Goal: Task Accomplishment & Management: Use online tool/utility

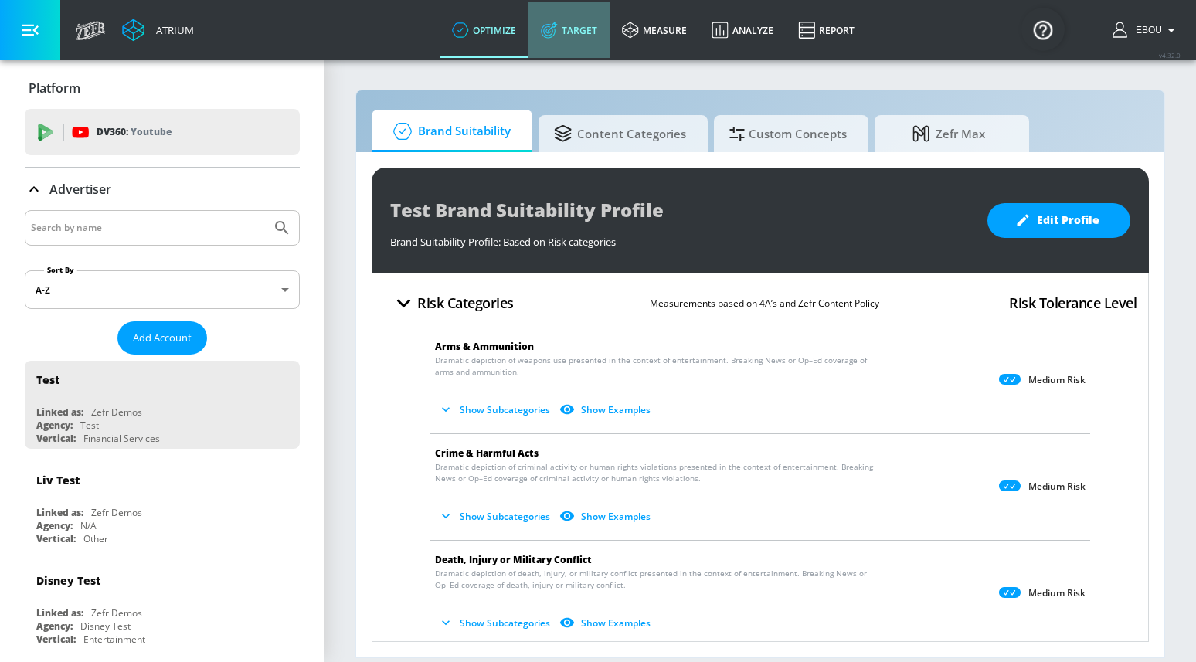
click at [569, 30] on link "Target" at bounding box center [568, 30] width 81 height 56
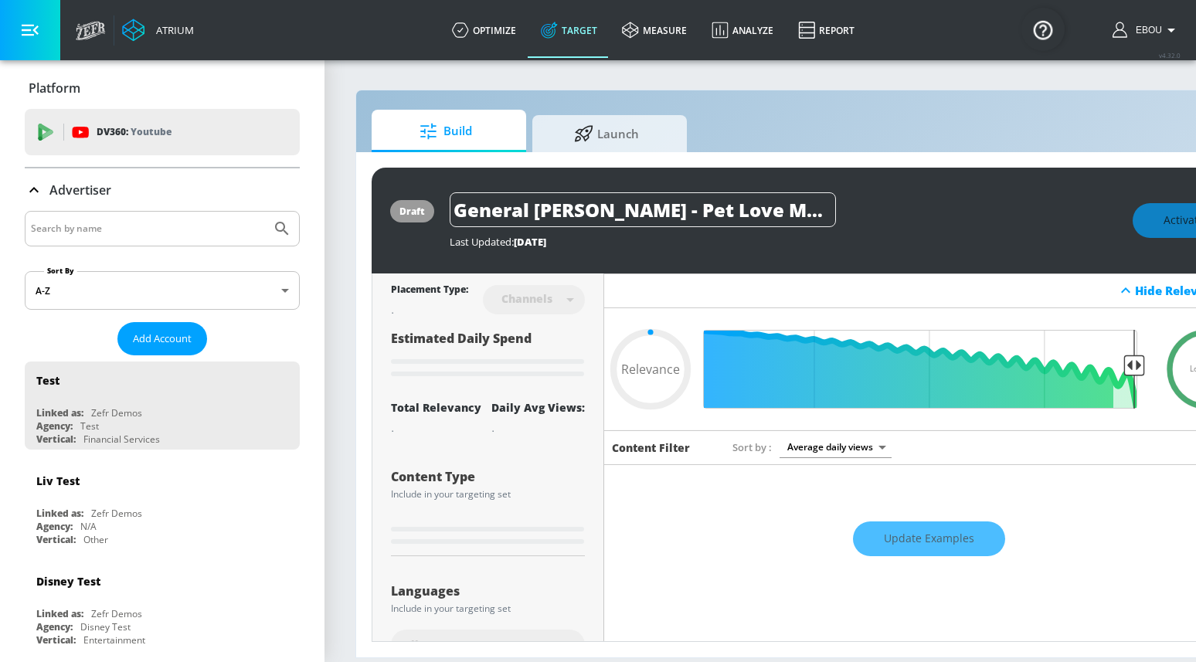
type input "0.05"
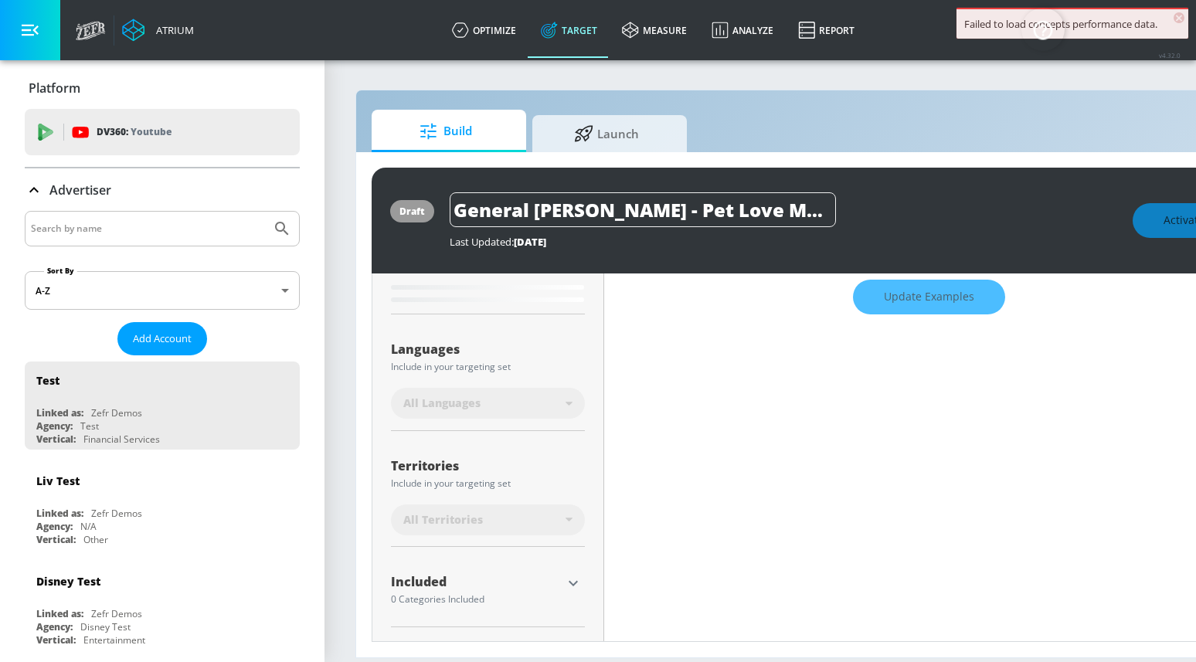
scroll to position [320, 0]
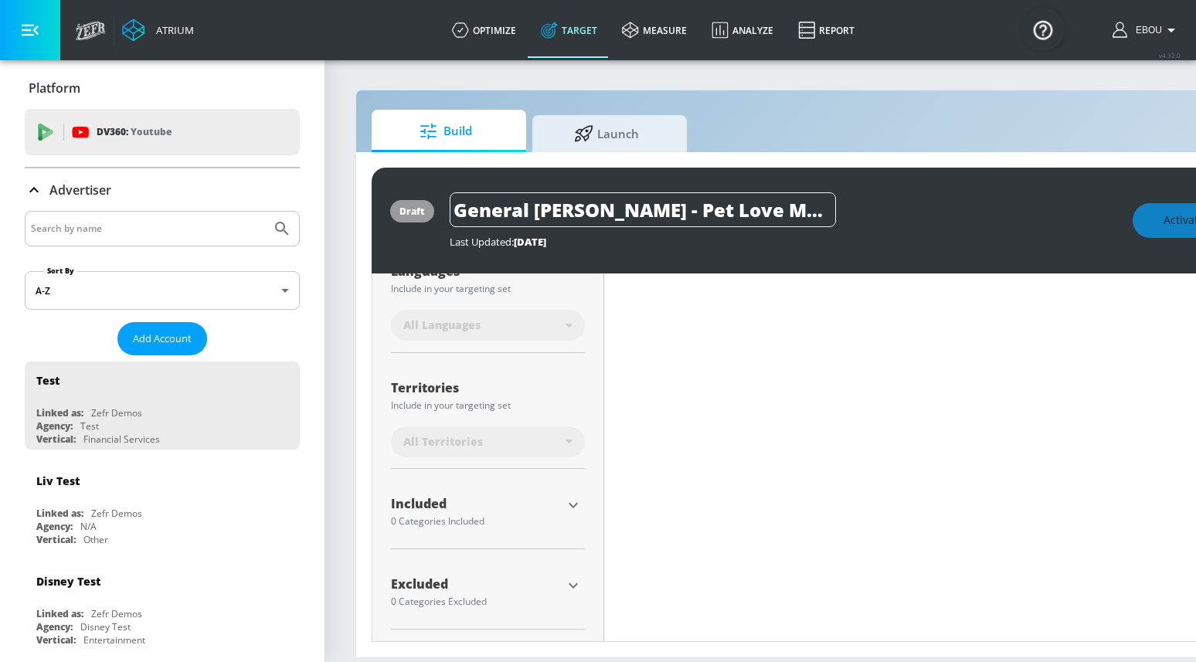
click at [612, 107] on div "Build Launch draft General Mills - Pet Love Made Fresh F26 - TS Last Updated: 4…" at bounding box center [812, 374] width 915 height 568
click at [612, 124] on span "Launch" at bounding box center [606, 131] width 117 height 37
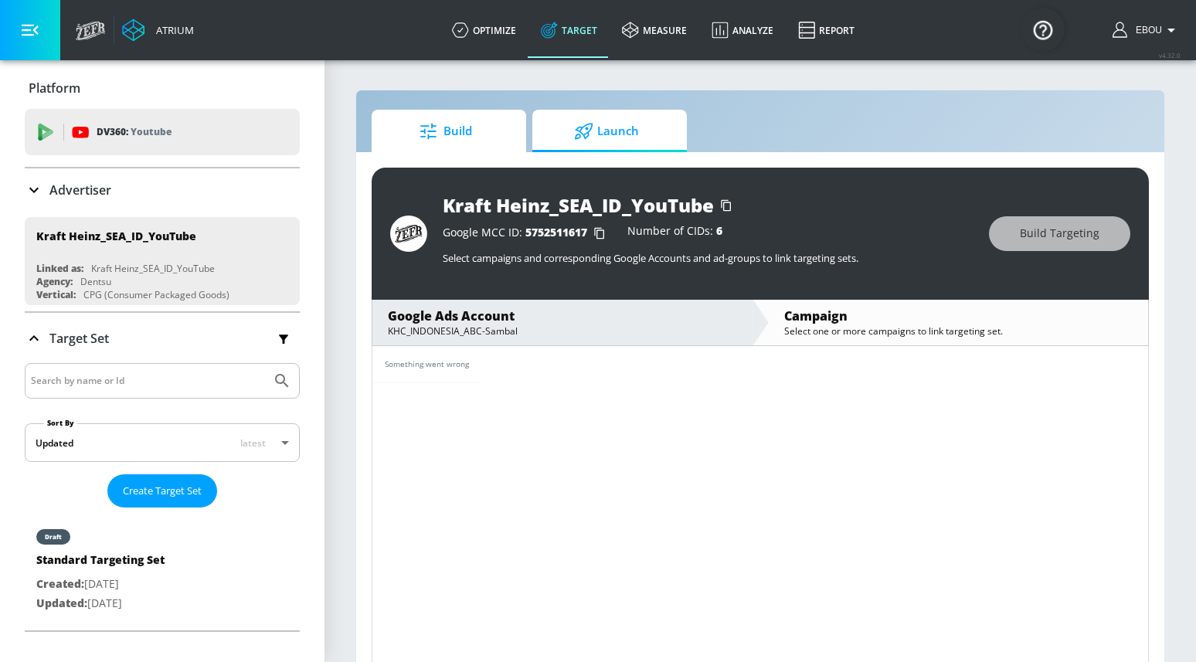
click at [497, 141] on span "Build" at bounding box center [445, 131] width 117 height 37
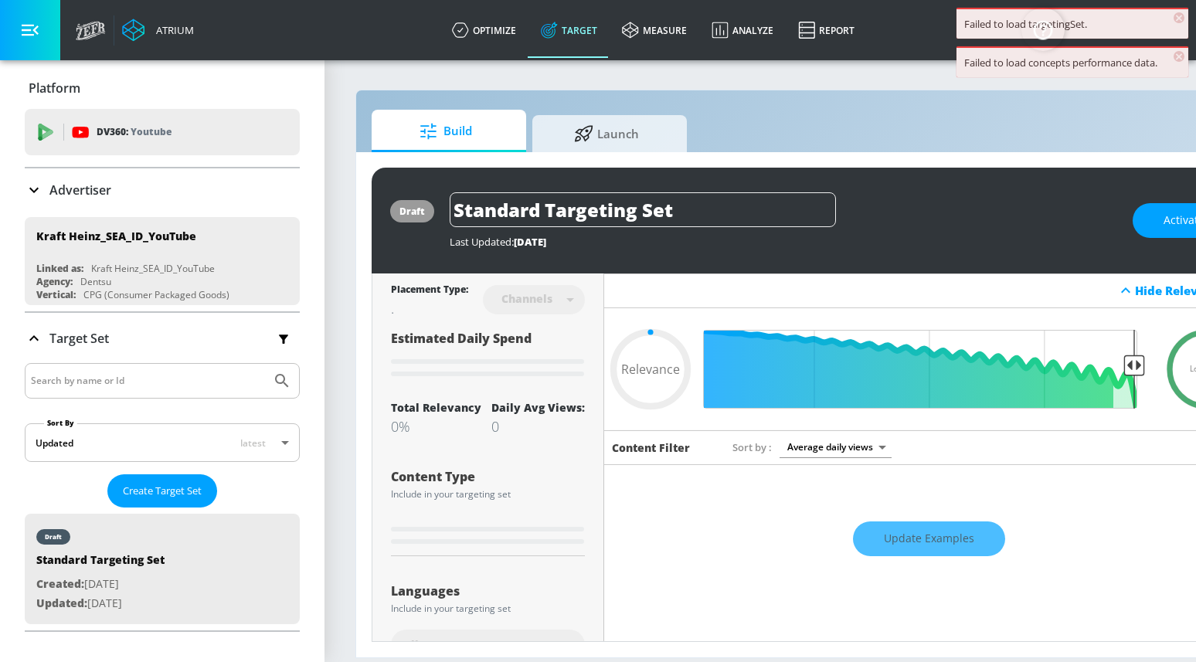
type input "0.6"
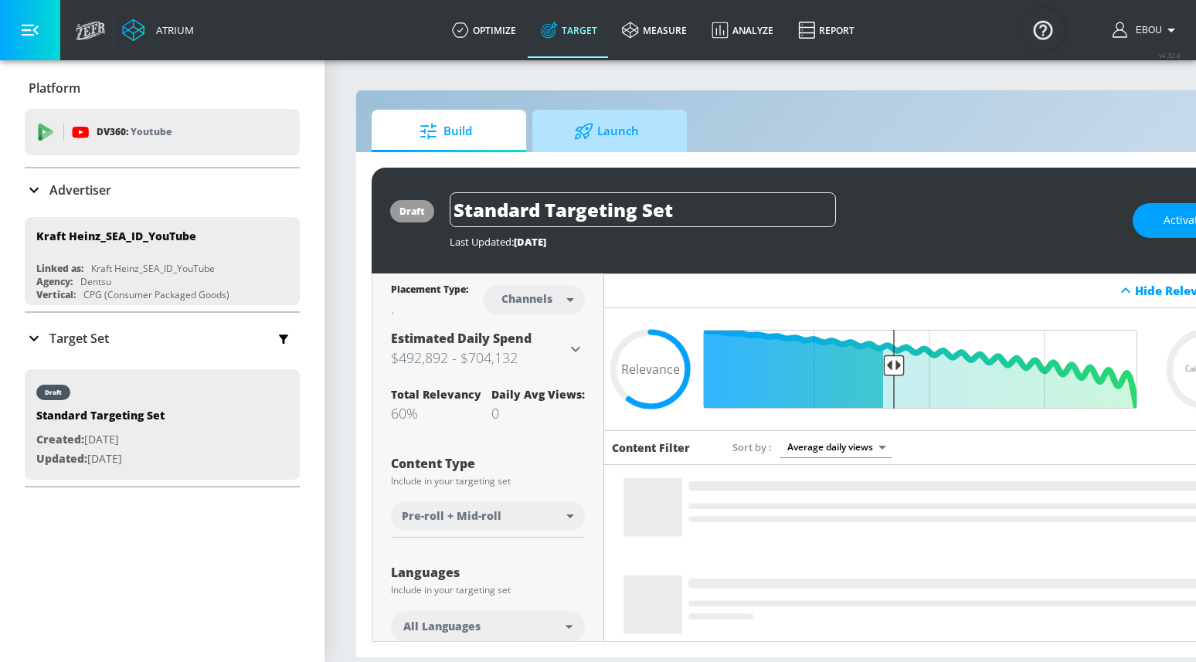
click at [591, 131] on icon at bounding box center [583, 131] width 19 height 17
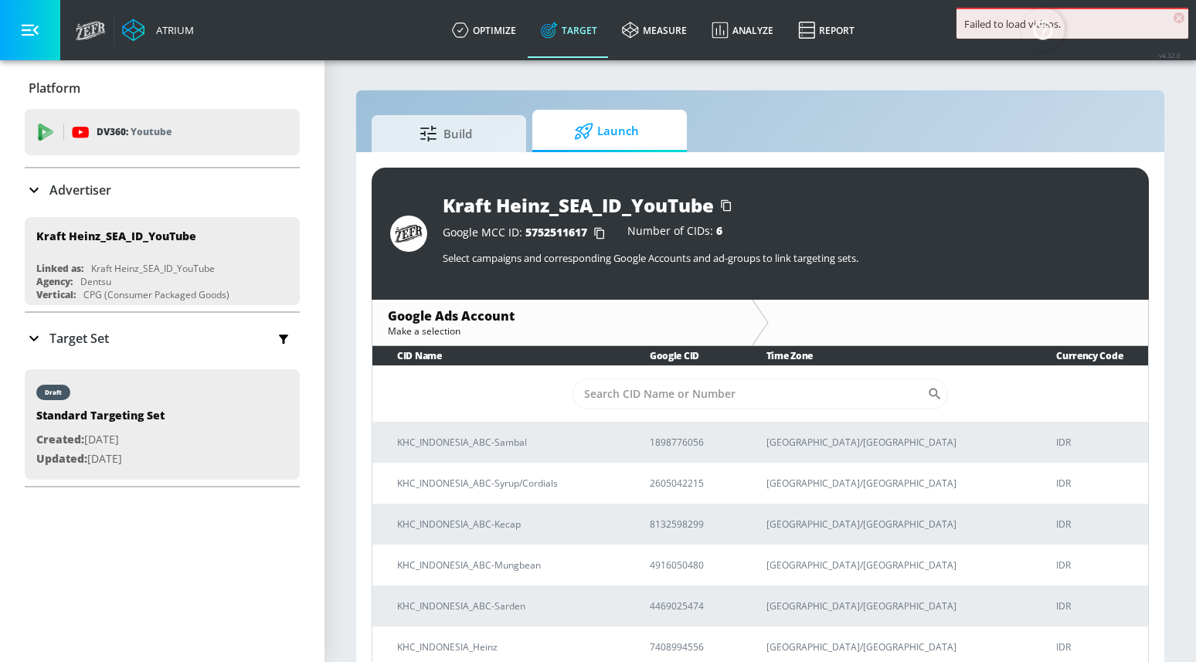
click at [1176, 17] on span "×" at bounding box center [1178, 17] width 11 height 11
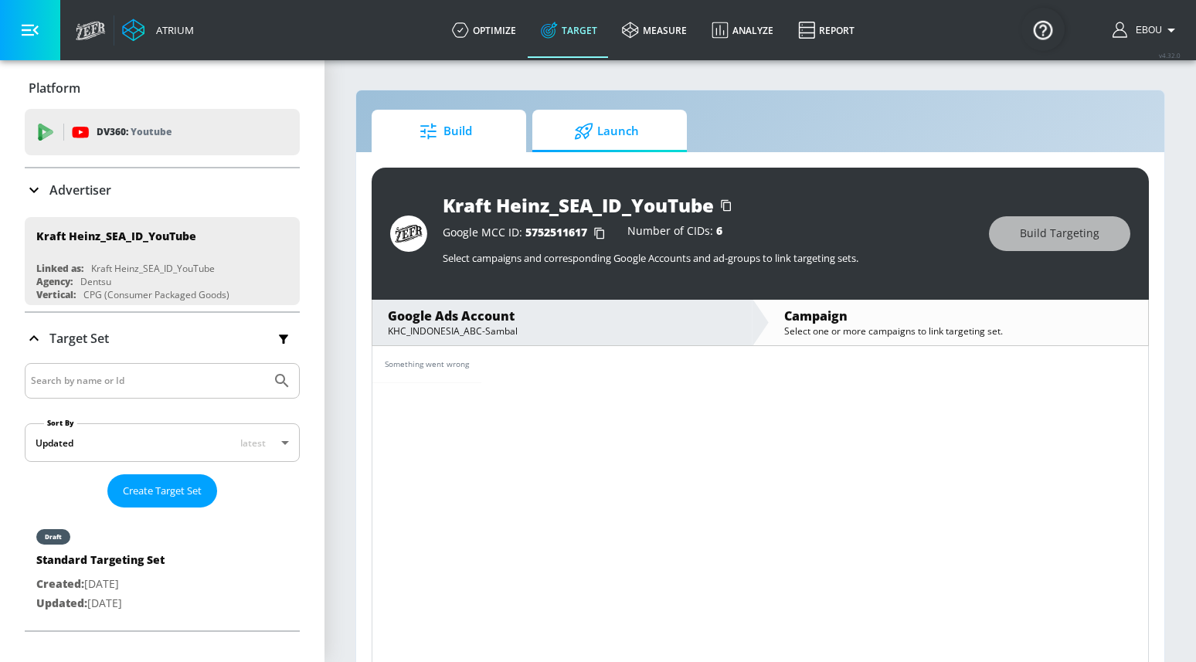
click at [471, 142] on span "Build" at bounding box center [445, 131] width 117 height 37
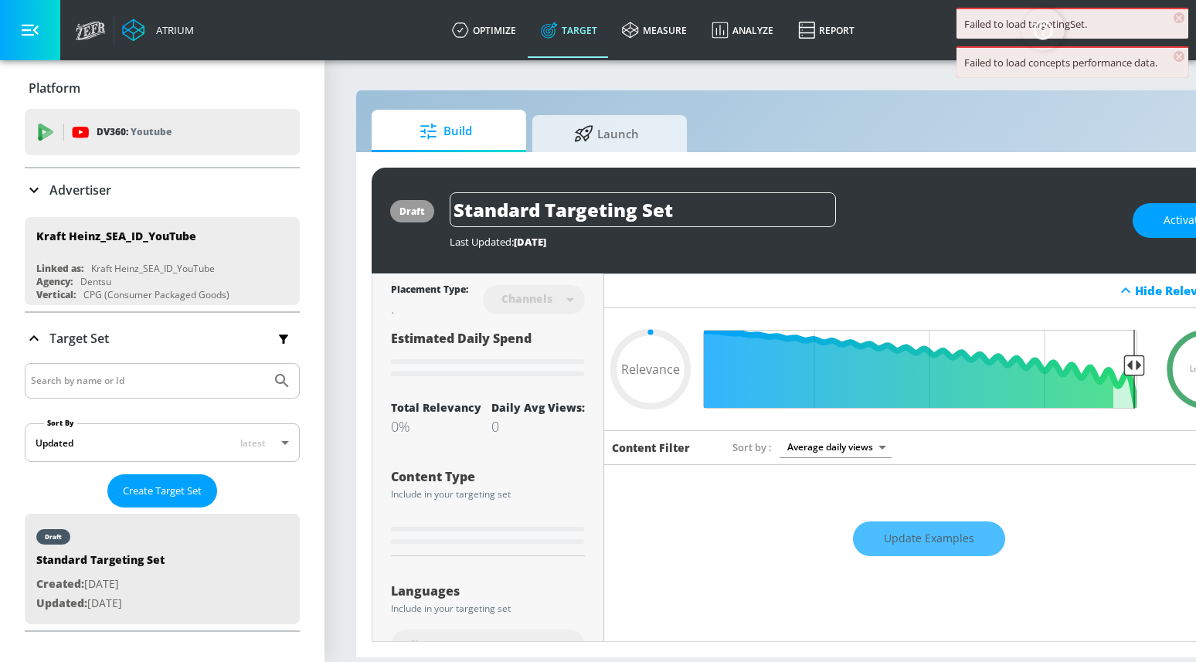
type input "0.05"
click at [591, 136] on icon at bounding box center [583, 131] width 19 height 17
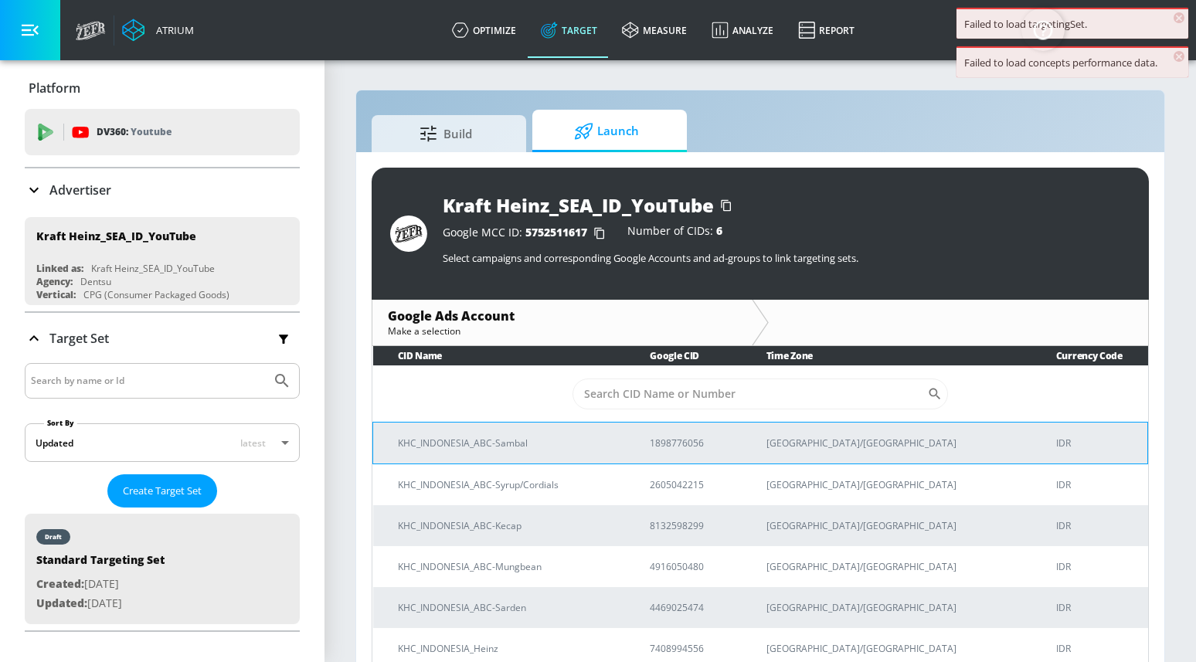
click at [494, 439] on p "KHC_INDONESIA_ABC-Sambal" at bounding box center [505, 443] width 215 height 16
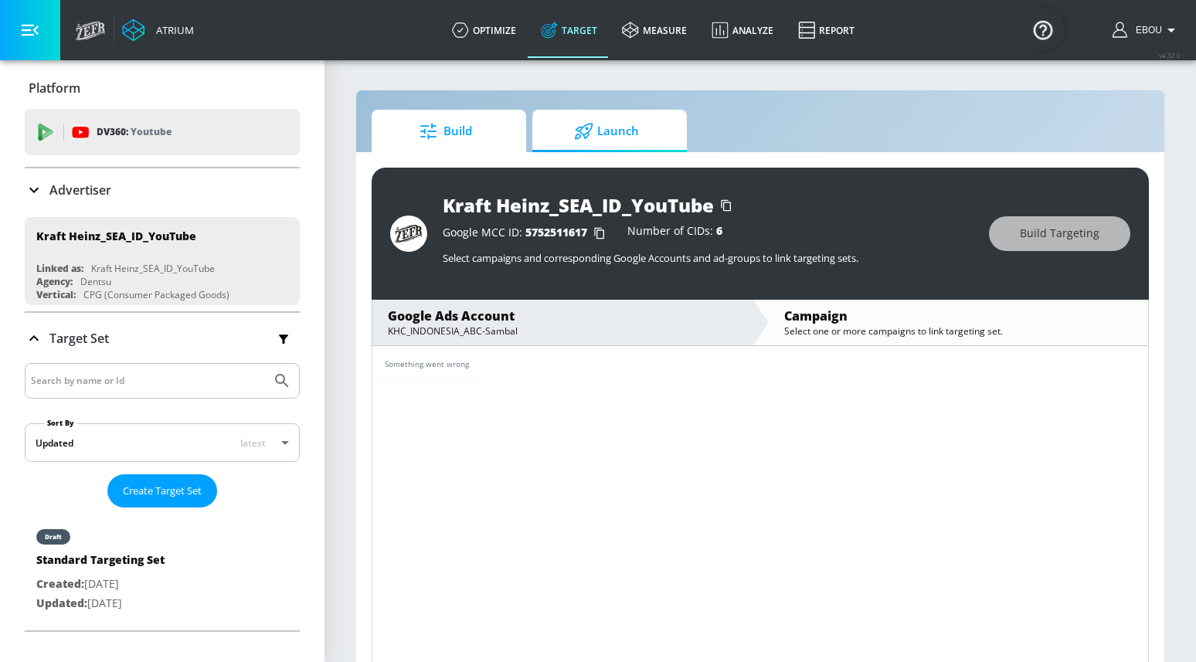
click at [446, 131] on span "Build" at bounding box center [445, 131] width 117 height 37
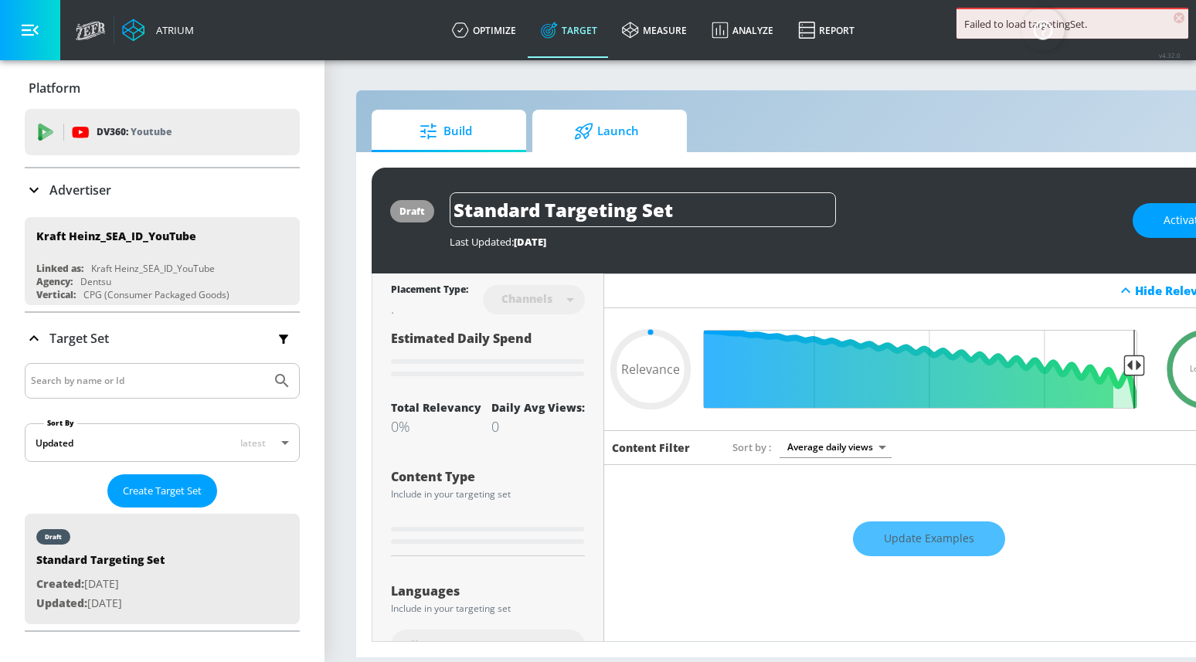
type input "0.05"
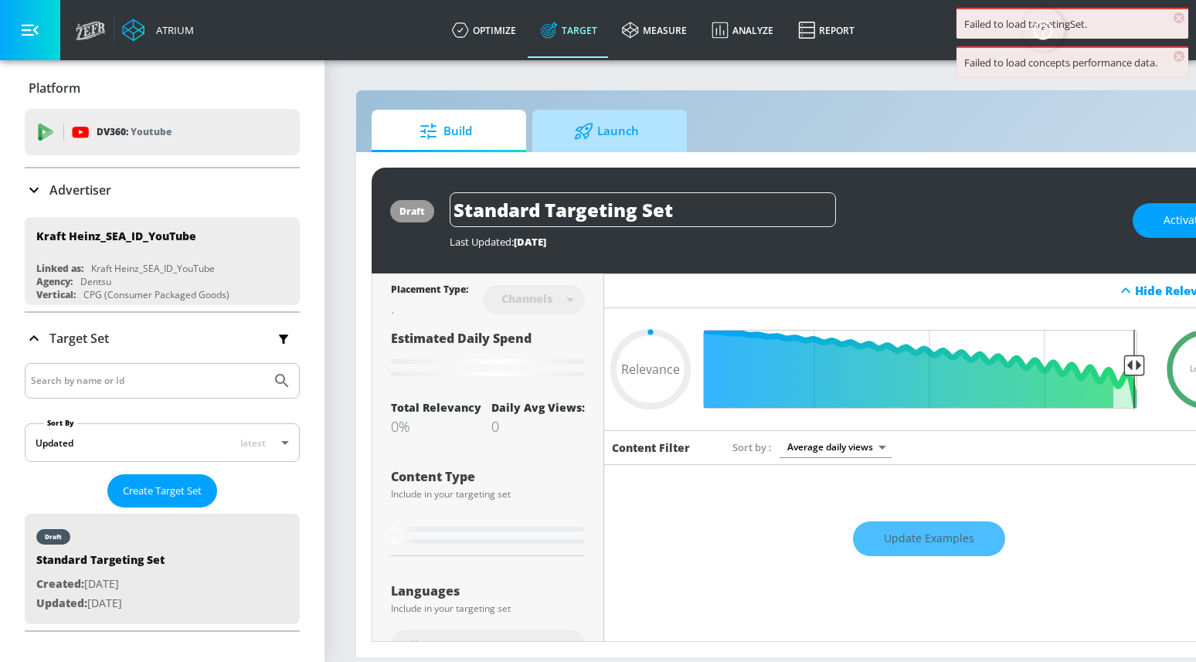
click at [600, 135] on span "Launch" at bounding box center [606, 131] width 117 height 37
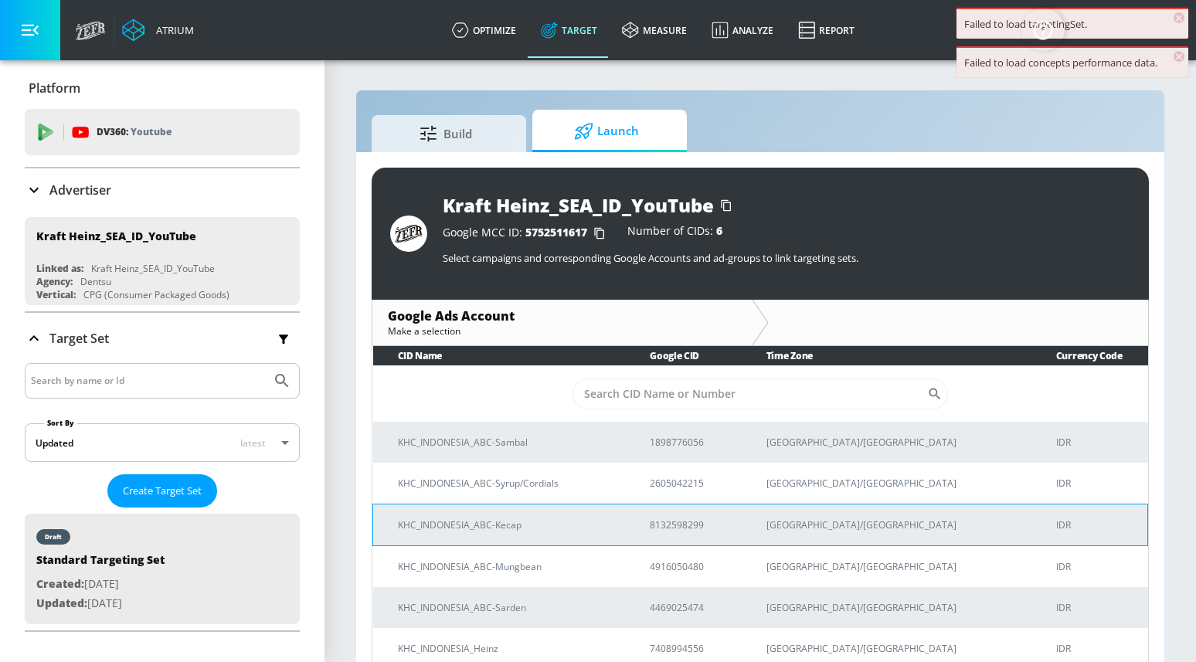
click at [504, 521] on p "KHC_INDONESIA_ABC-Kecap" at bounding box center [505, 525] width 215 height 16
